Goal: Navigation & Orientation: Understand site structure

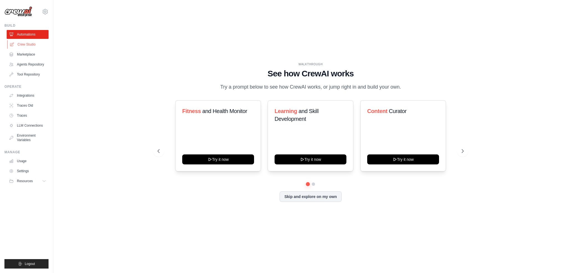
click at [22, 45] on link "Crew Studio" at bounding box center [28, 44] width 42 height 9
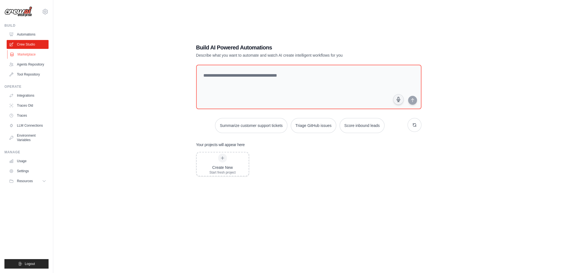
click at [22, 55] on link "Marketplace" at bounding box center [28, 54] width 42 height 9
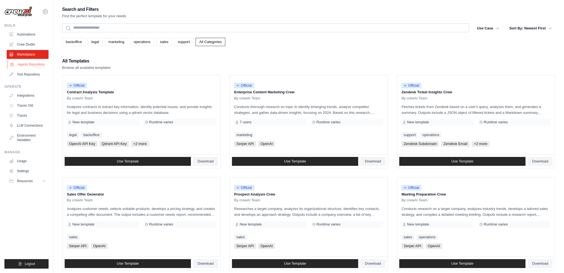
click at [26, 64] on link "Agents Repository" at bounding box center [28, 64] width 42 height 9
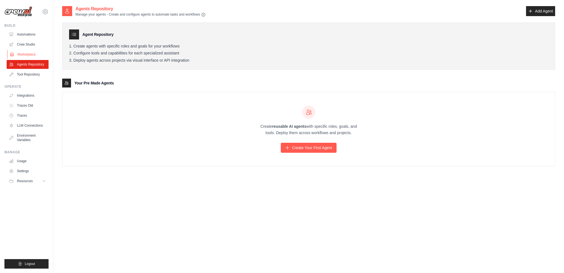
click at [29, 54] on link "Marketplace" at bounding box center [28, 54] width 42 height 9
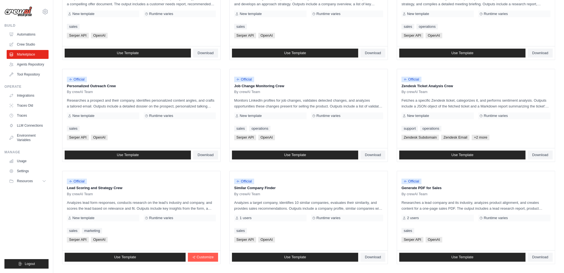
scroll to position [241, 0]
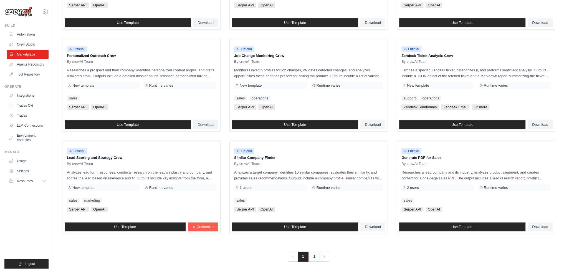
click at [314, 256] on link "2" at bounding box center [314, 256] width 11 height 10
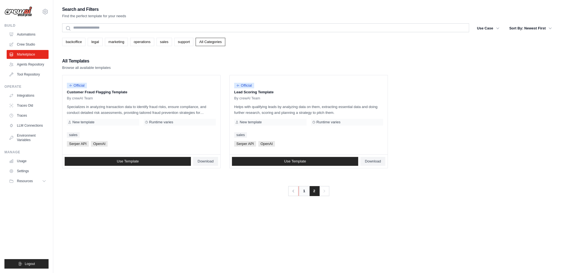
click at [304, 193] on link "1" at bounding box center [304, 191] width 11 height 10
